Goal: Navigation & Orientation: Understand site structure

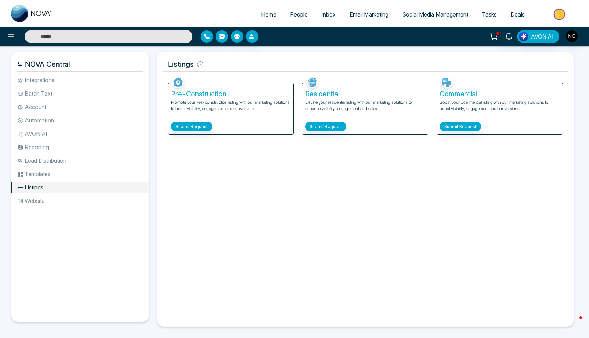
click at [501, 37] on button at bounding box center [494, 36] width 14 height 13
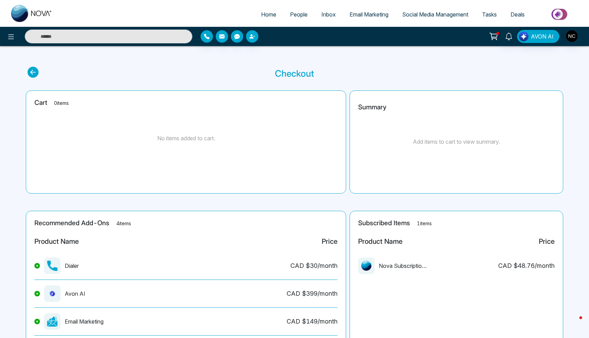
click at [354, 16] on span "Email Marketing" at bounding box center [369, 14] width 39 height 7
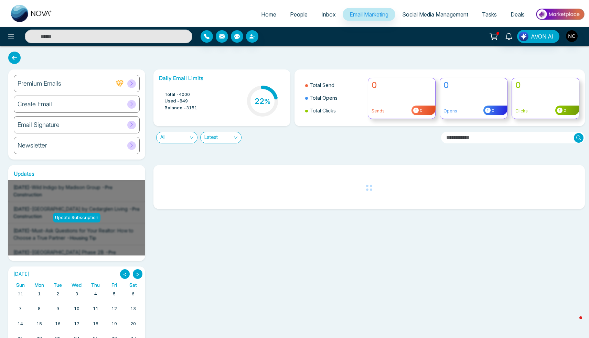
click at [63, 109] on div "Create Email" at bounding box center [77, 104] width 126 height 17
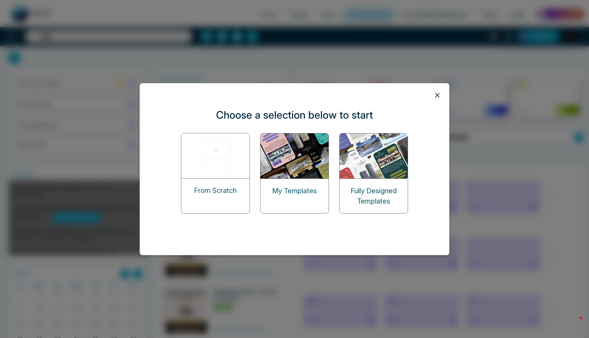
click at [299, 203] on div "My Templates" at bounding box center [295, 191] width 68 height 24
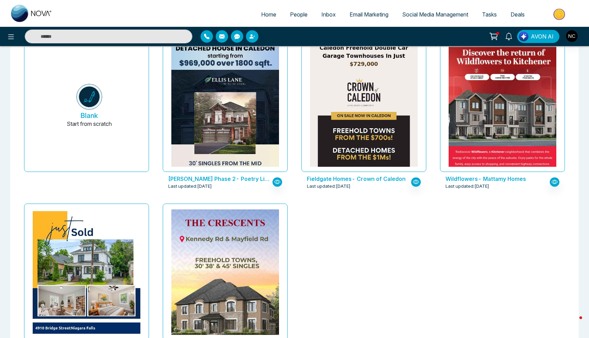
scroll to position [106, 0]
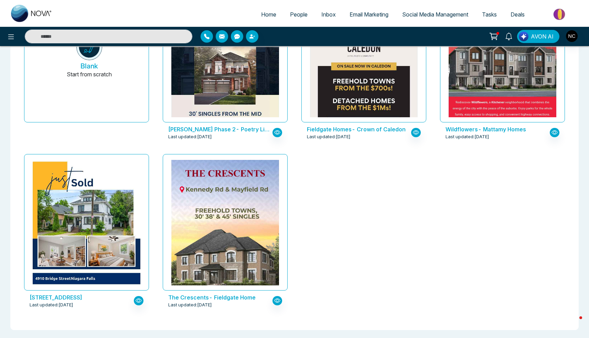
click at [367, 16] on span "Email Marketing" at bounding box center [369, 14] width 39 height 7
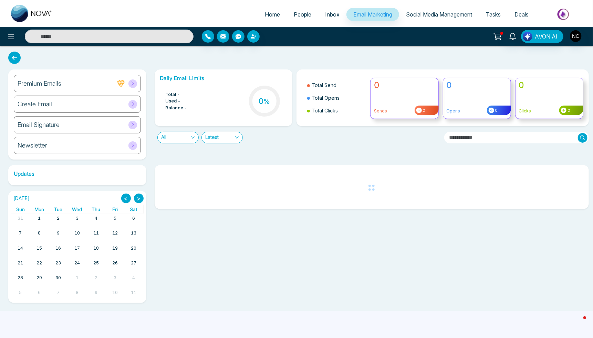
click at [414, 16] on span "Social Media Management" at bounding box center [439, 14] width 66 height 7
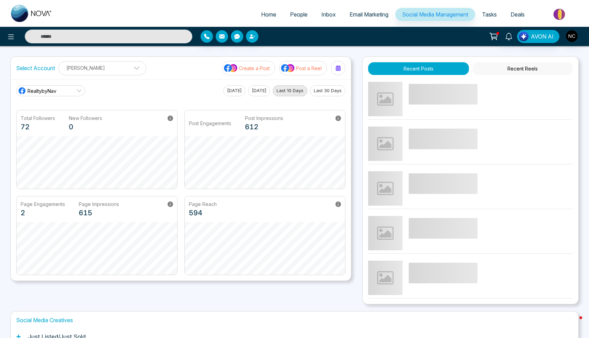
click at [512, 14] on span "Deals" at bounding box center [518, 14] width 14 height 7
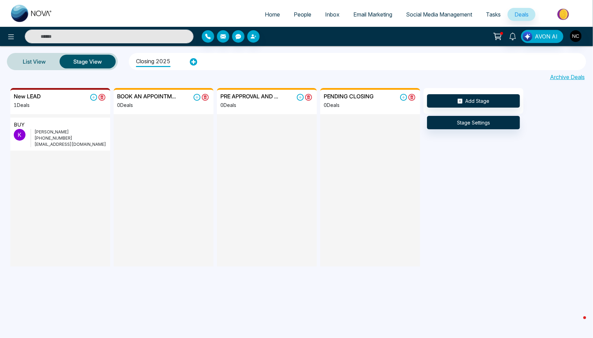
click at [259, 19] on link "Home" at bounding box center [272, 14] width 29 height 13
select select "*"
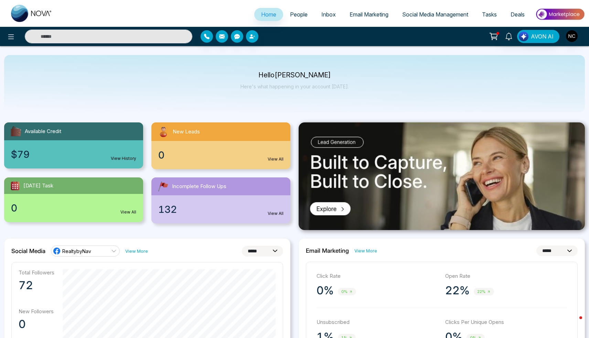
click at [293, 14] on span "People" at bounding box center [299, 14] width 18 height 7
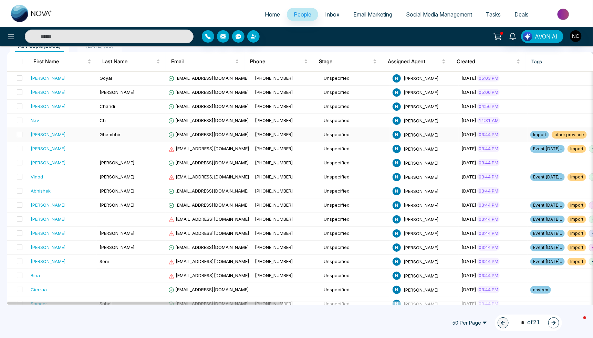
scroll to position [69, 0]
